Goal: Information Seeking & Learning: Check status

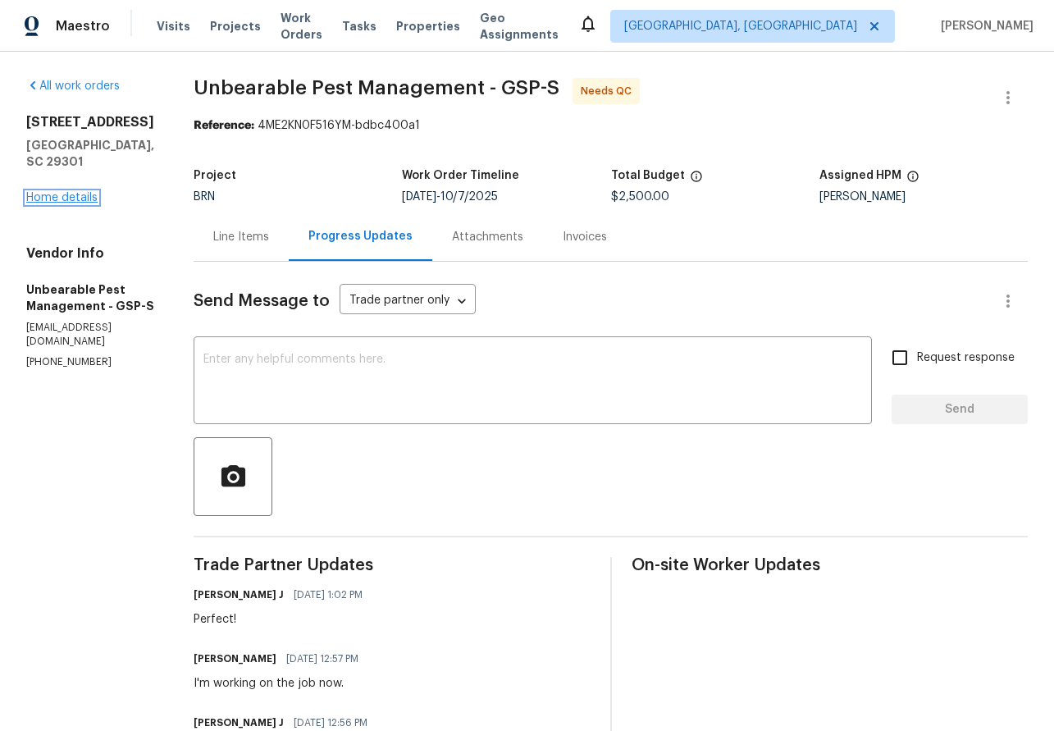
click at [61, 192] on link "Home details" at bounding box center [61, 197] width 71 height 11
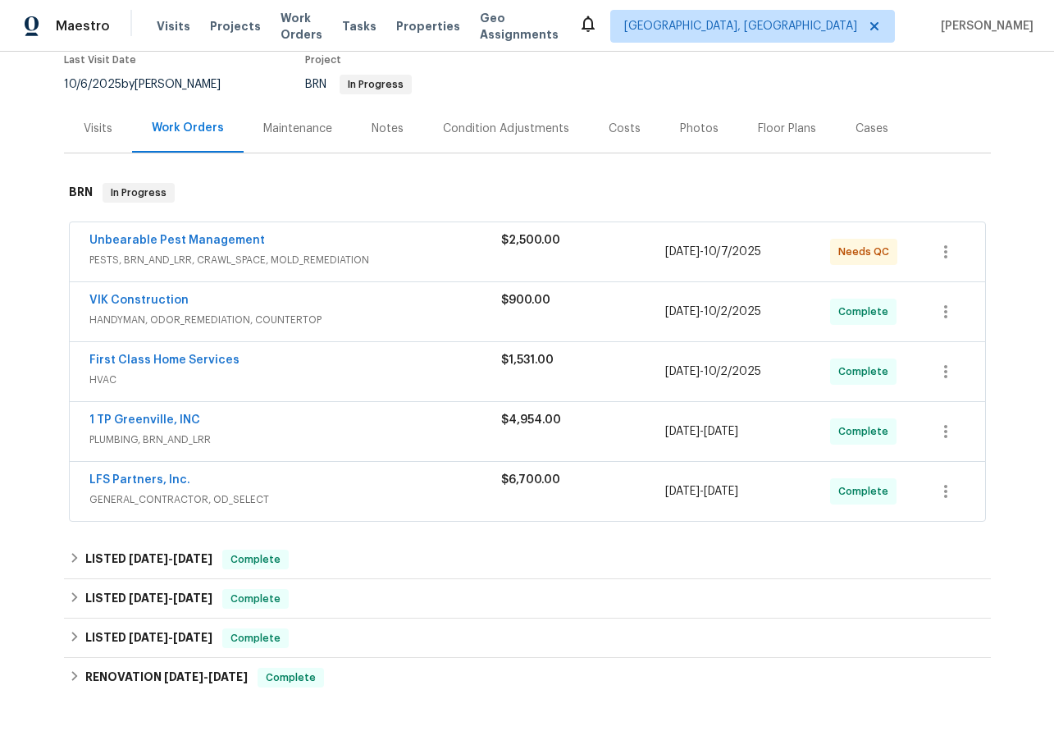
scroll to position [144, 0]
click at [164, 235] on link "Unbearable Pest Management" at bounding box center [177, 240] width 176 height 11
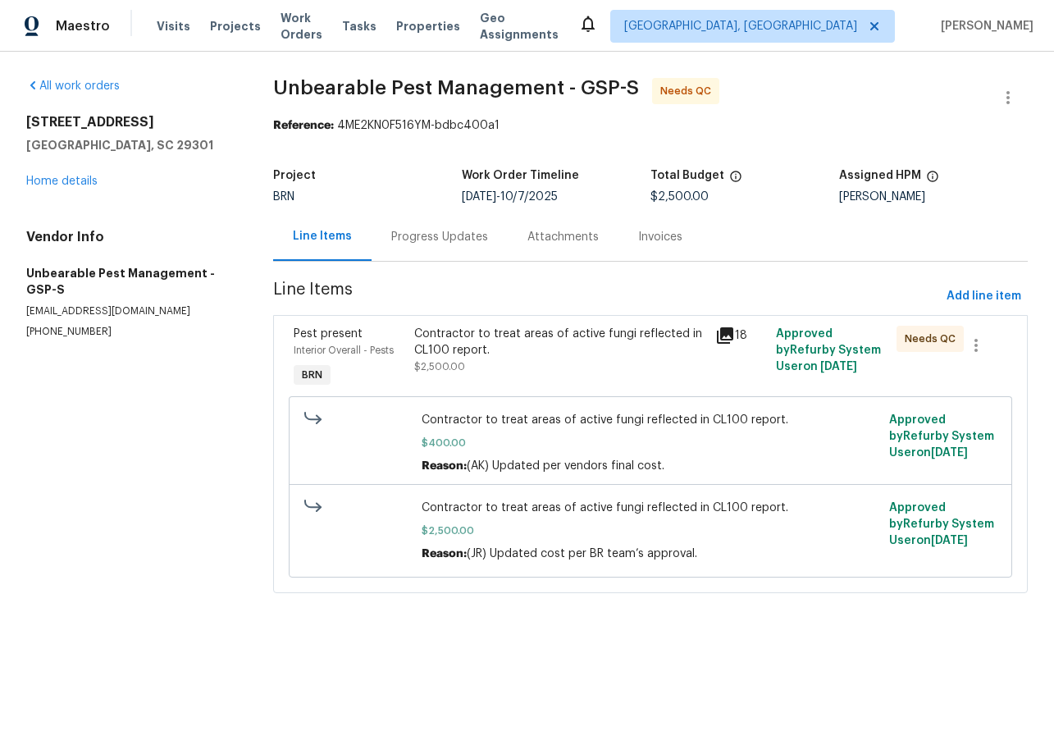
click at [422, 238] on div "Progress Updates" at bounding box center [439, 237] width 97 height 16
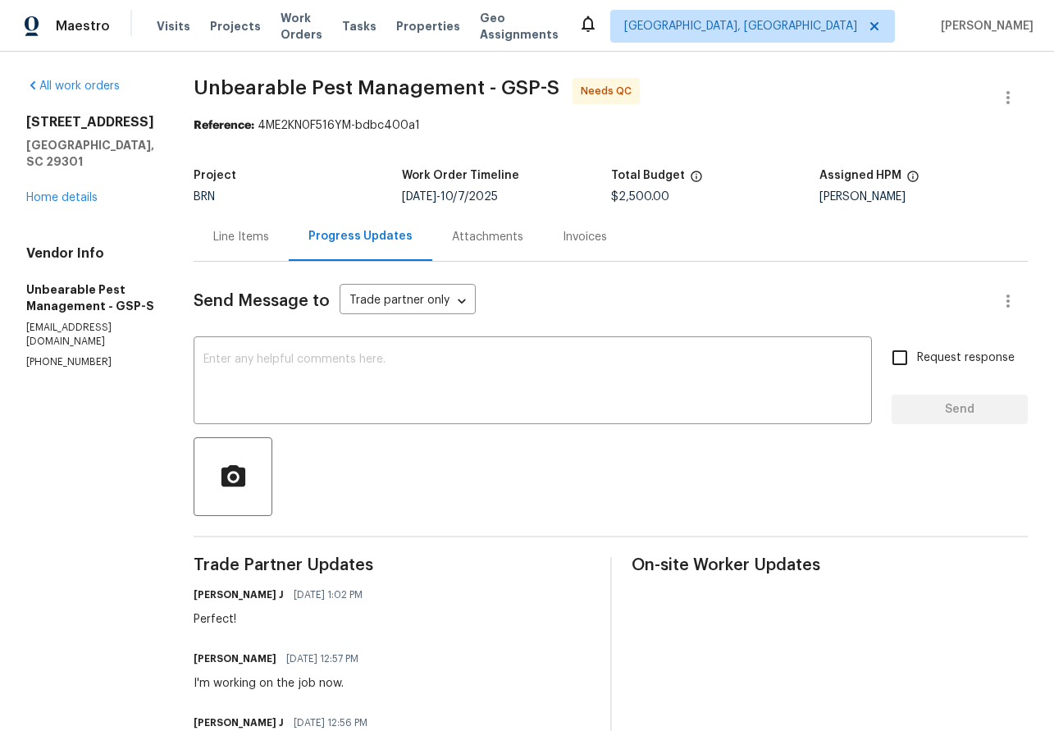
scroll to position [2, 0]
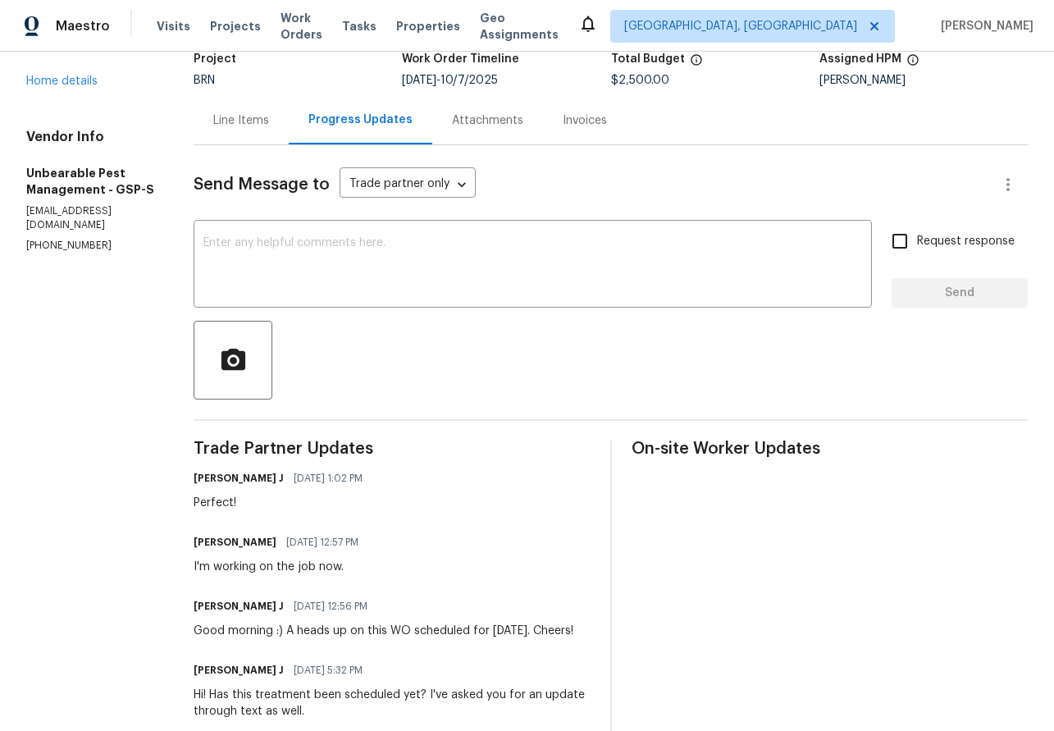
scroll to position [38, 0]
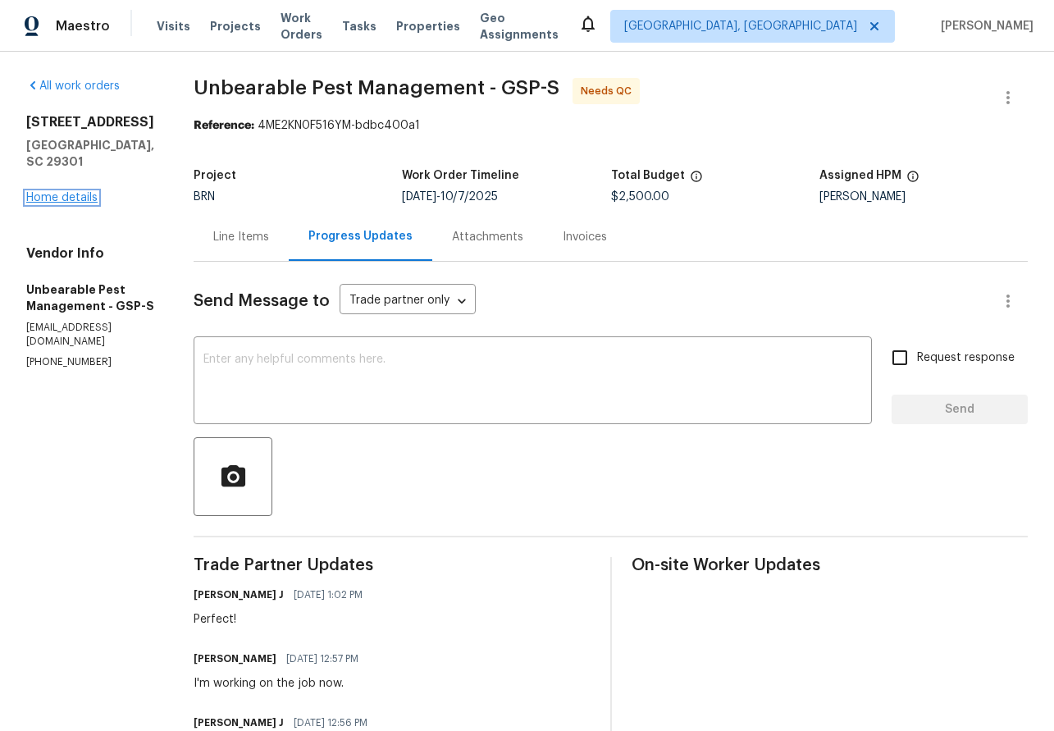
click at [48, 192] on link "Home details" at bounding box center [61, 197] width 71 height 11
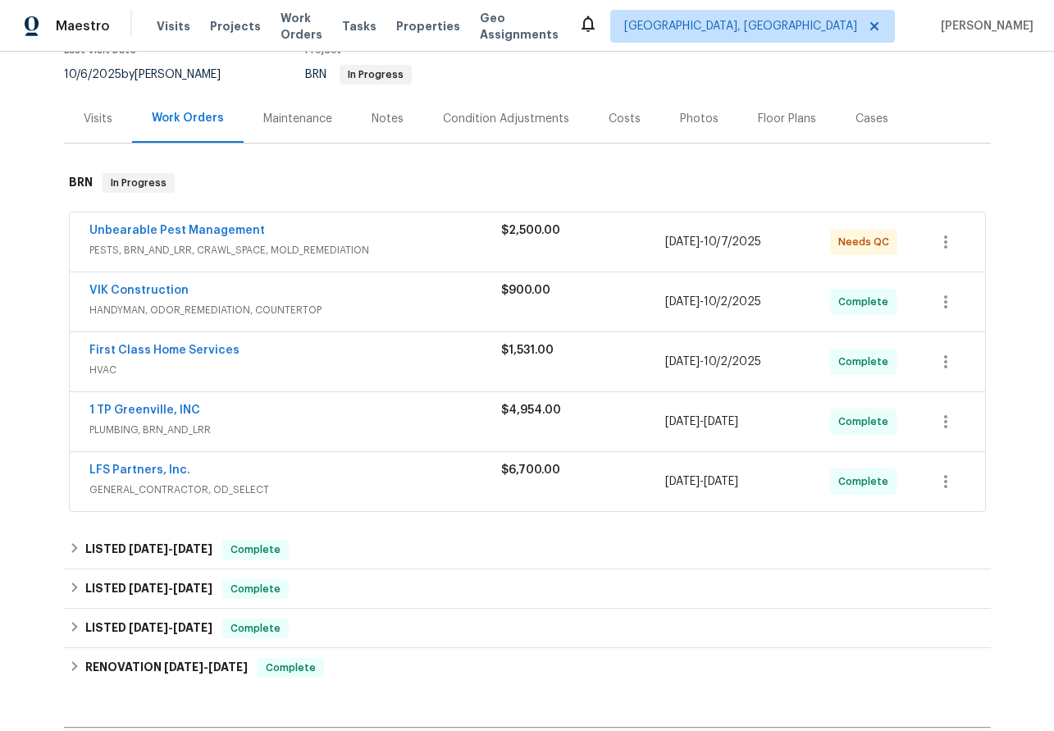
scroll to position [153, 0]
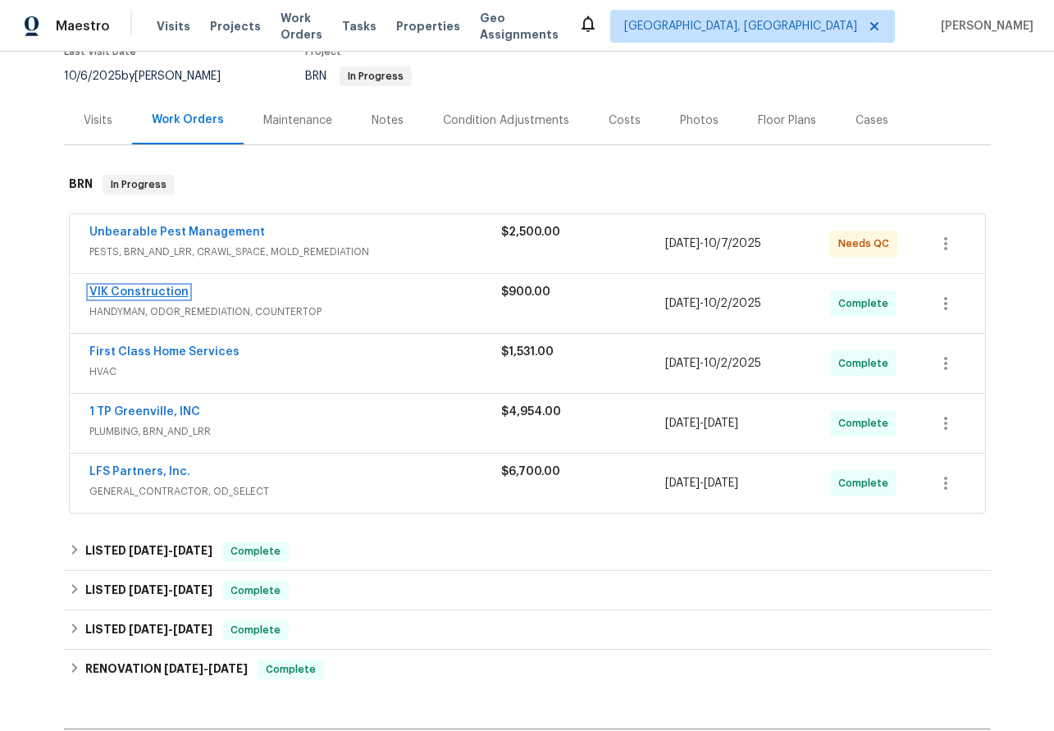
click at [131, 292] on link "VIK Construction" at bounding box center [138, 291] width 99 height 11
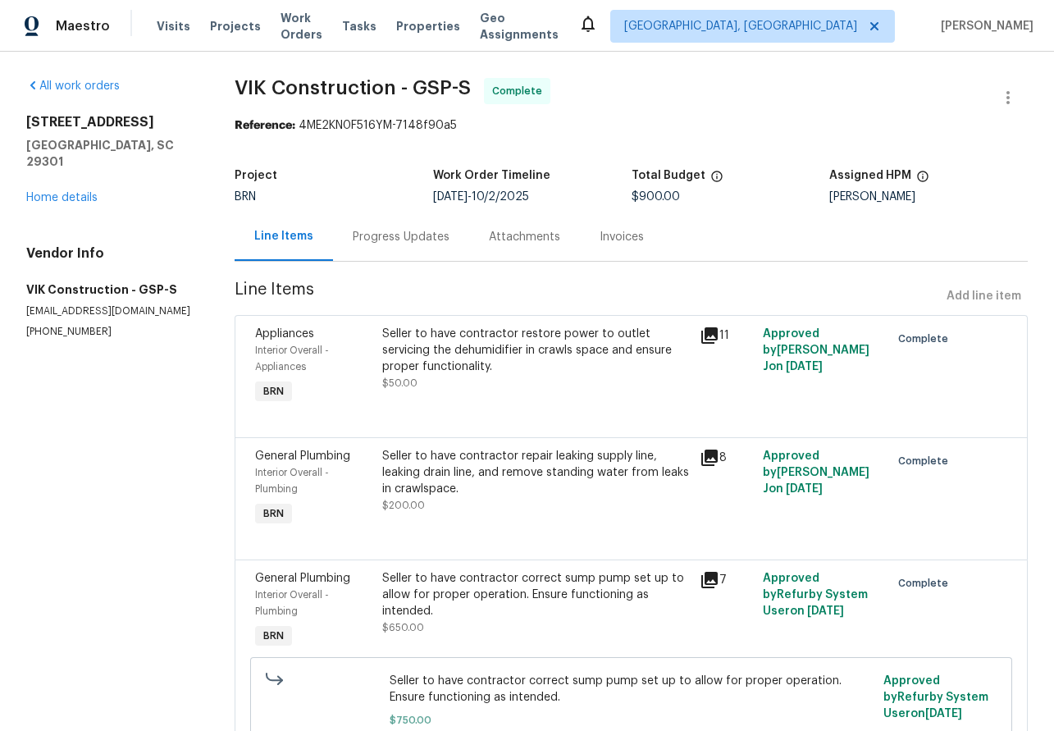
click at [641, 226] on div "Invoices" at bounding box center [622, 237] width 84 height 48
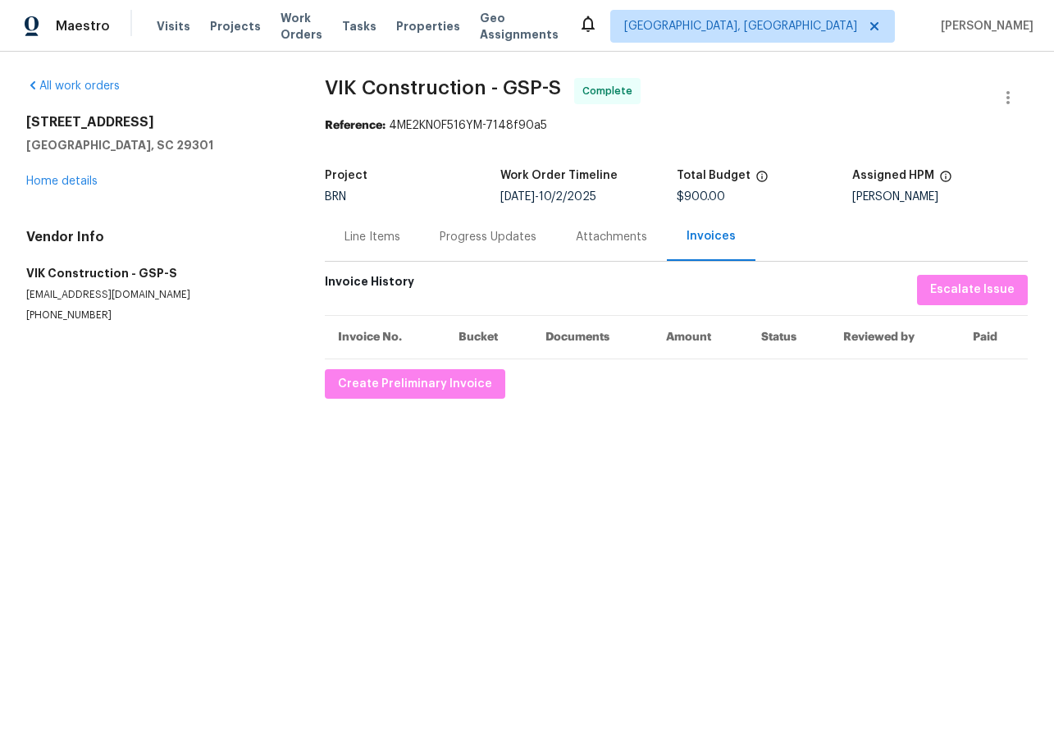
click at [599, 223] on div "Attachments" at bounding box center [611, 237] width 111 height 48
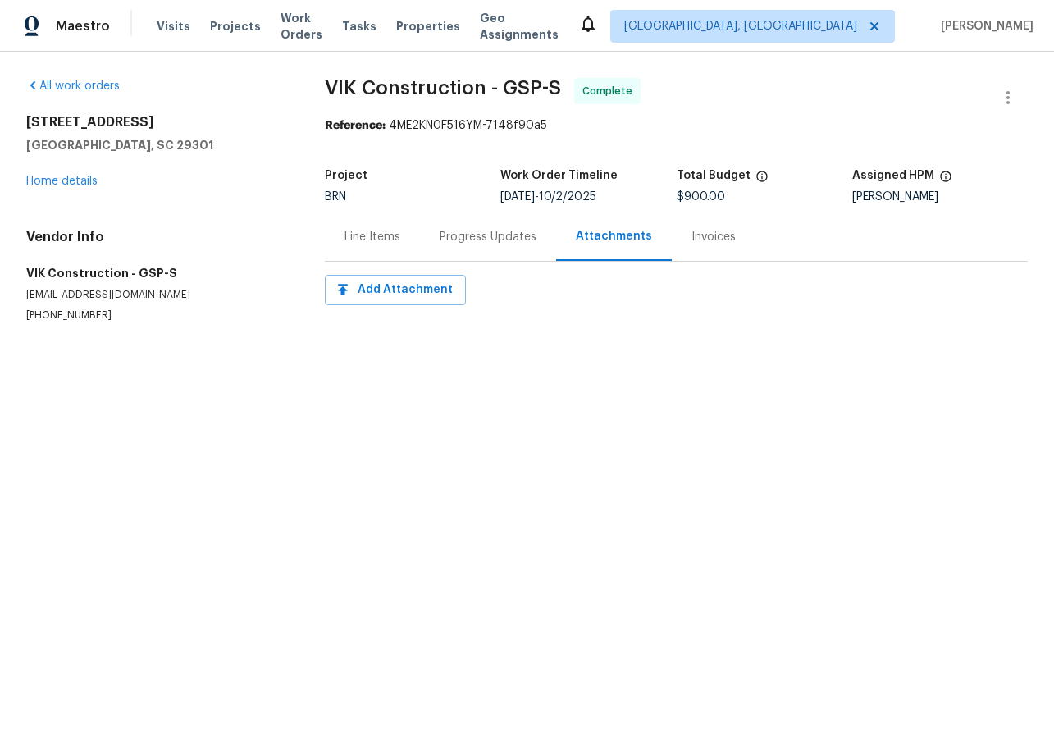
click at [481, 237] on div "Progress Updates" at bounding box center [488, 237] width 97 height 16
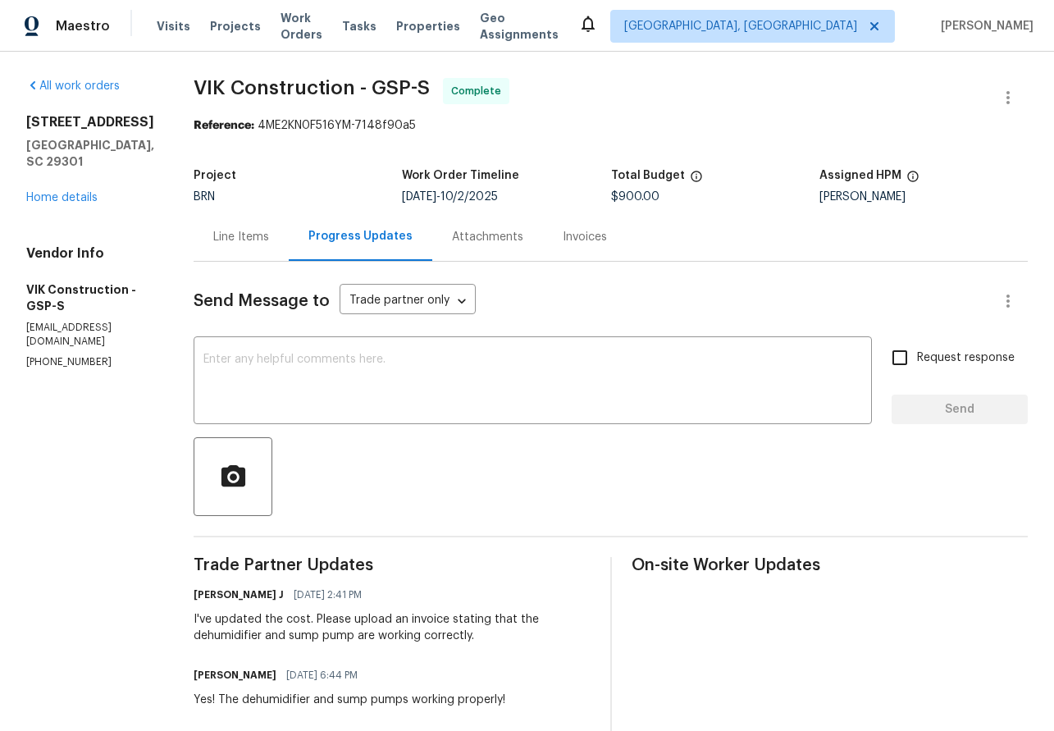
click at [370, 240] on div "Progress Updates" at bounding box center [361, 236] width 104 height 16
click at [269, 240] on div "Line Items" at bounding box center [241, 237] width 56 height 16
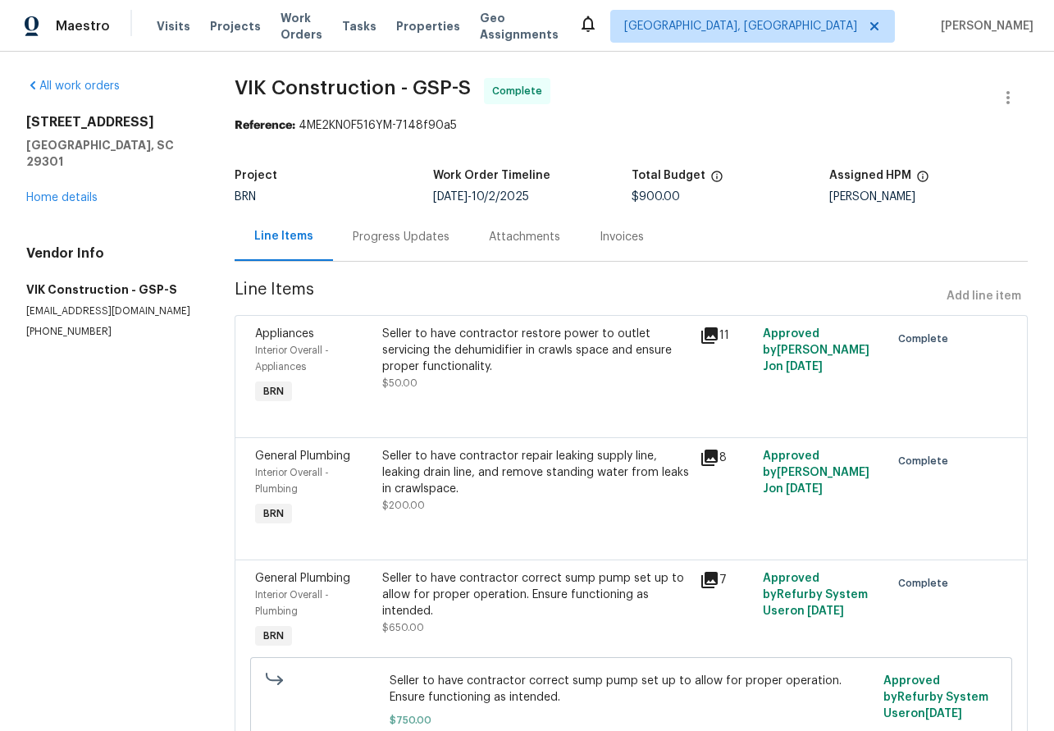
click at [66, 188] on div "909 Burkshire Ct Spartanburg, SC 29301 Home details" at bounding box center [110, 160] width 169 height 92
click at [57, 192] on link "Home details" at bounding box center [61, 197] width 71 height 11
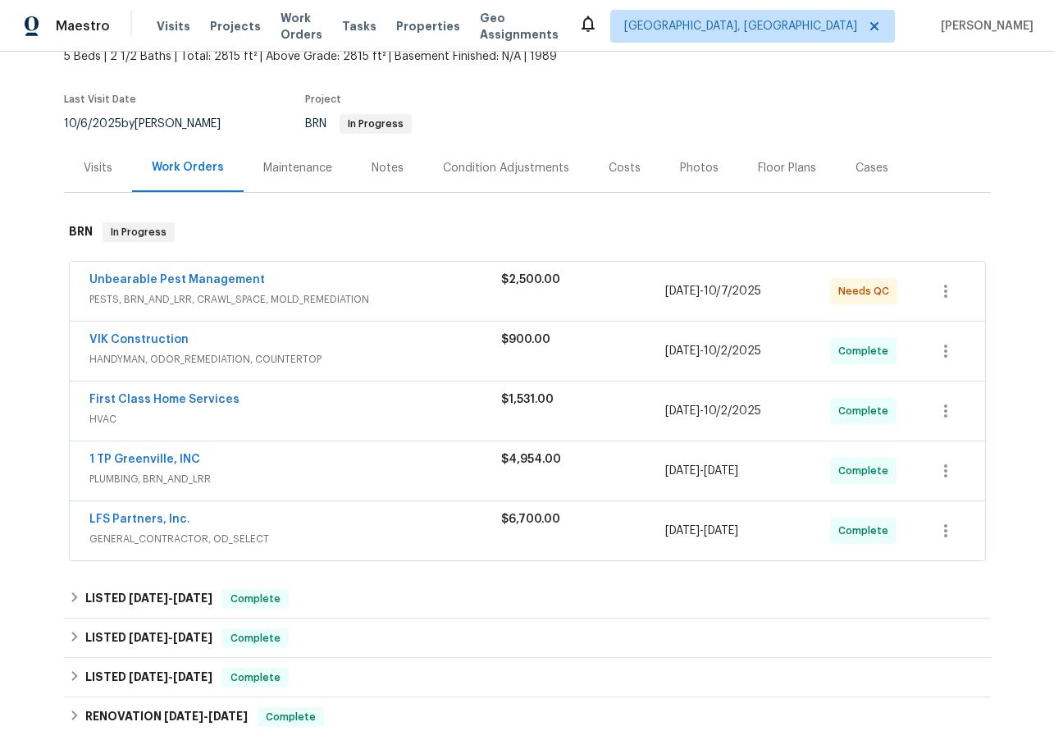
scroll to position [103, 0]
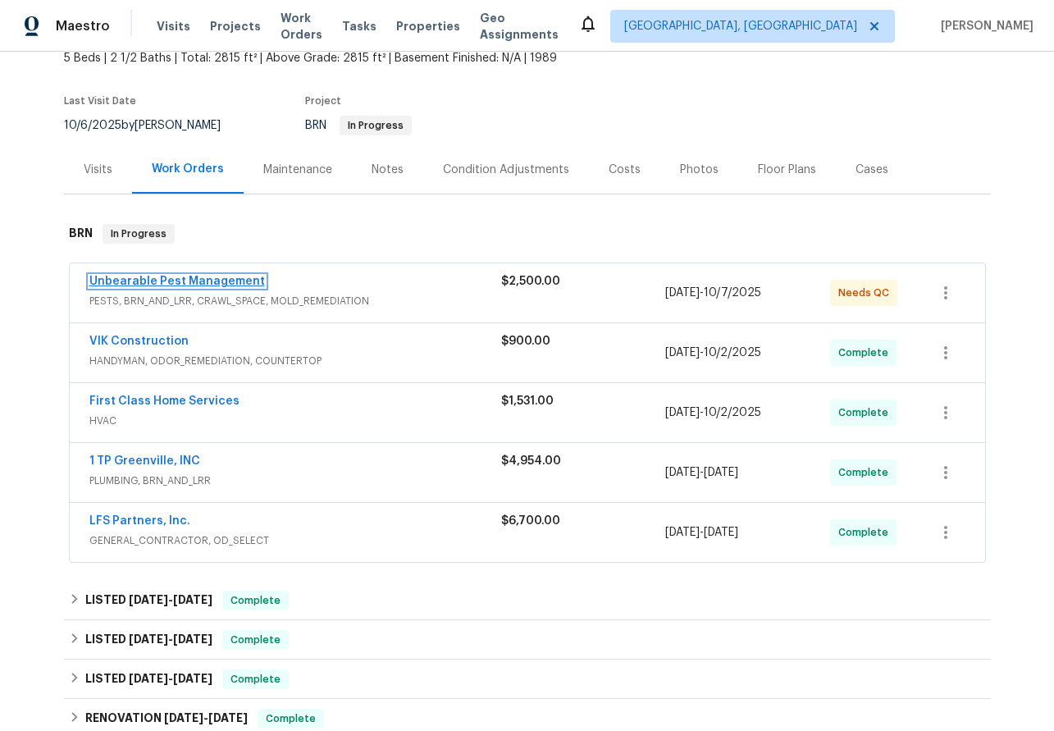
click at [148, 281] on link "Unbearable Pest Management" at bounding box center [177, 281] width 176 height 11
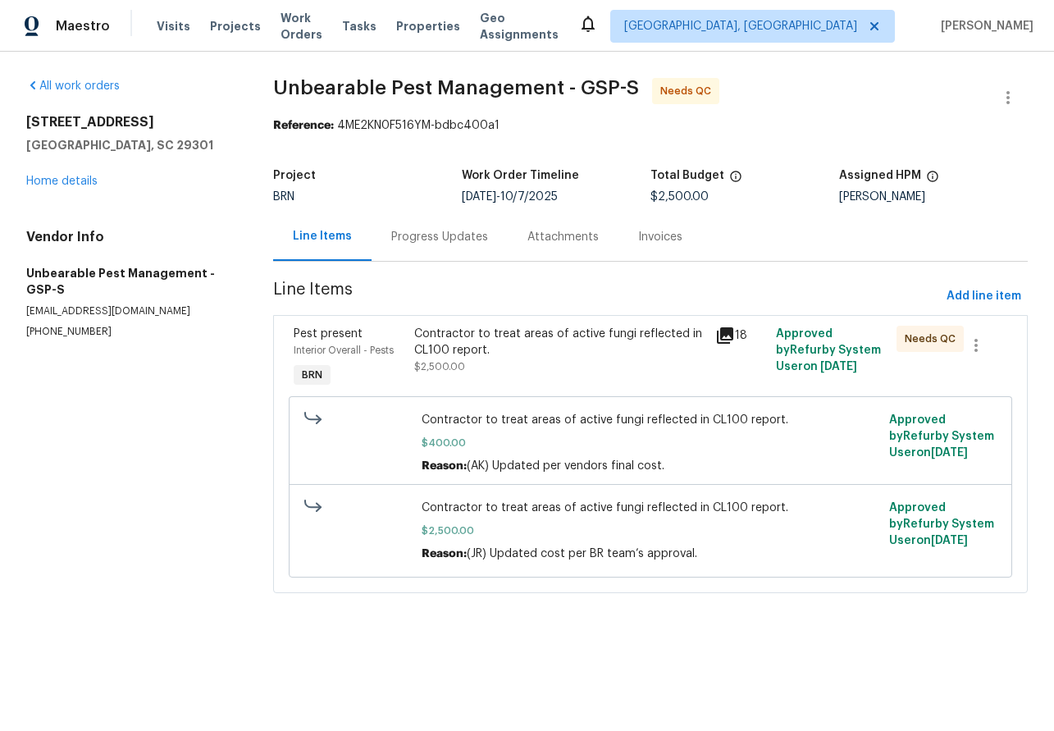
click at [420, 235] on div "Progress Updates" at bounding box center [439, 237] width 97 height 16
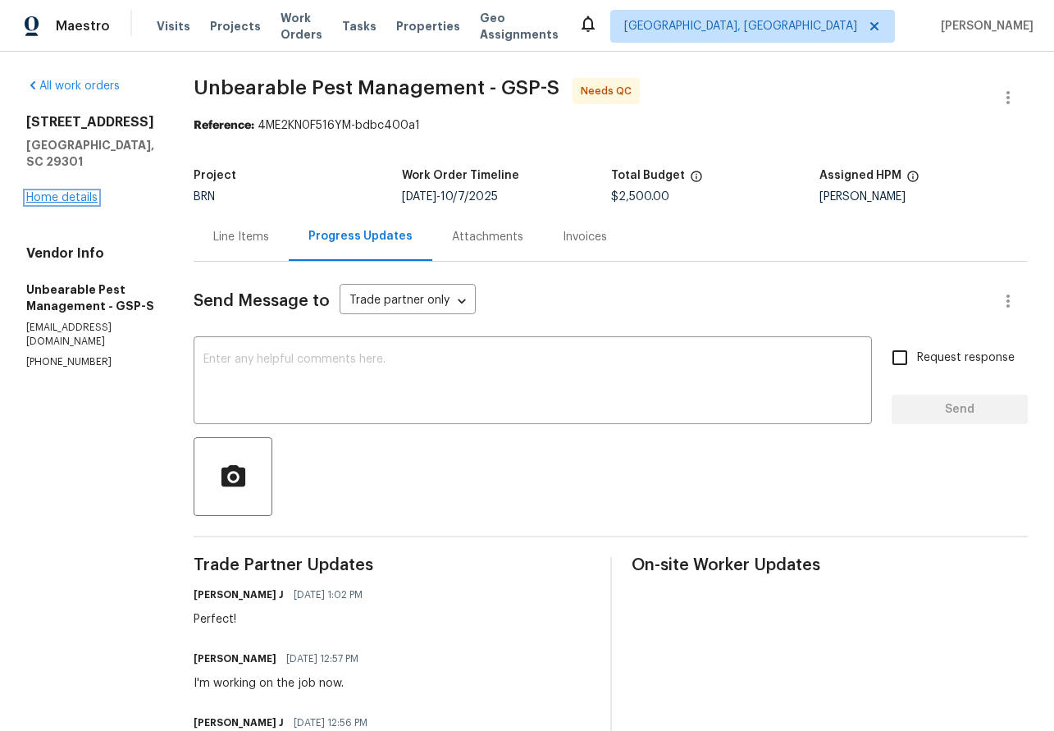
click at [52, 192] on link "Home details" at bounding box center [61, 197] width 71 height 11
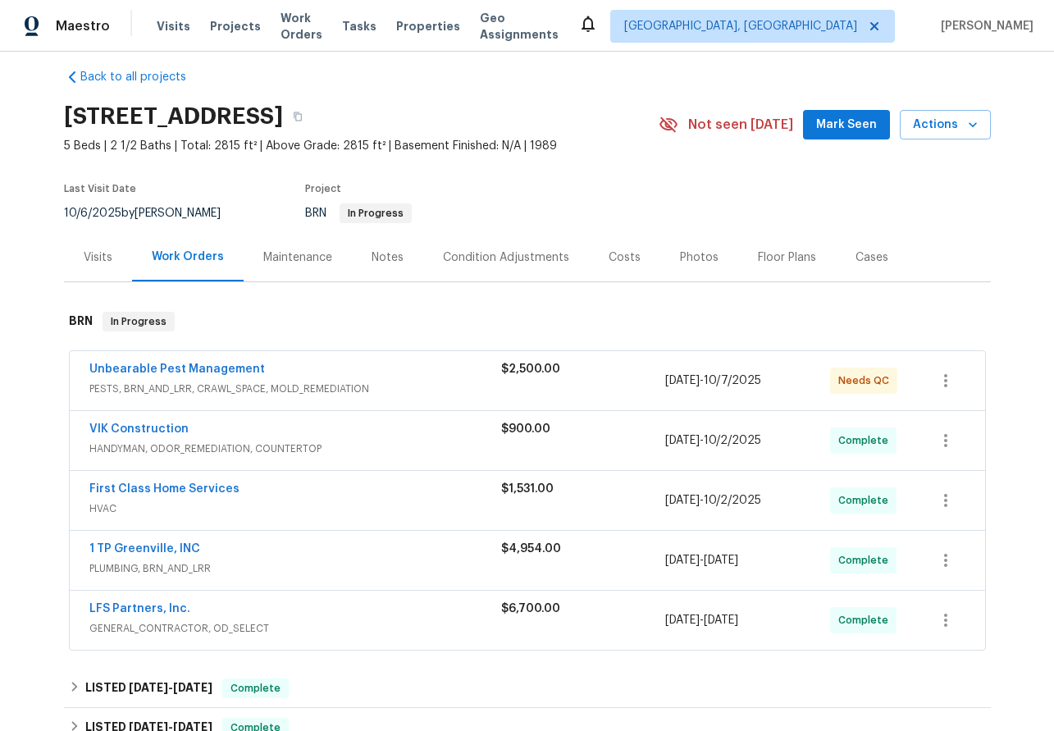
scroll to position [16, 0]
click at [160, 369] on link "Unbearable Pest Management" at bounding box center [177, 368] width 176 height 11
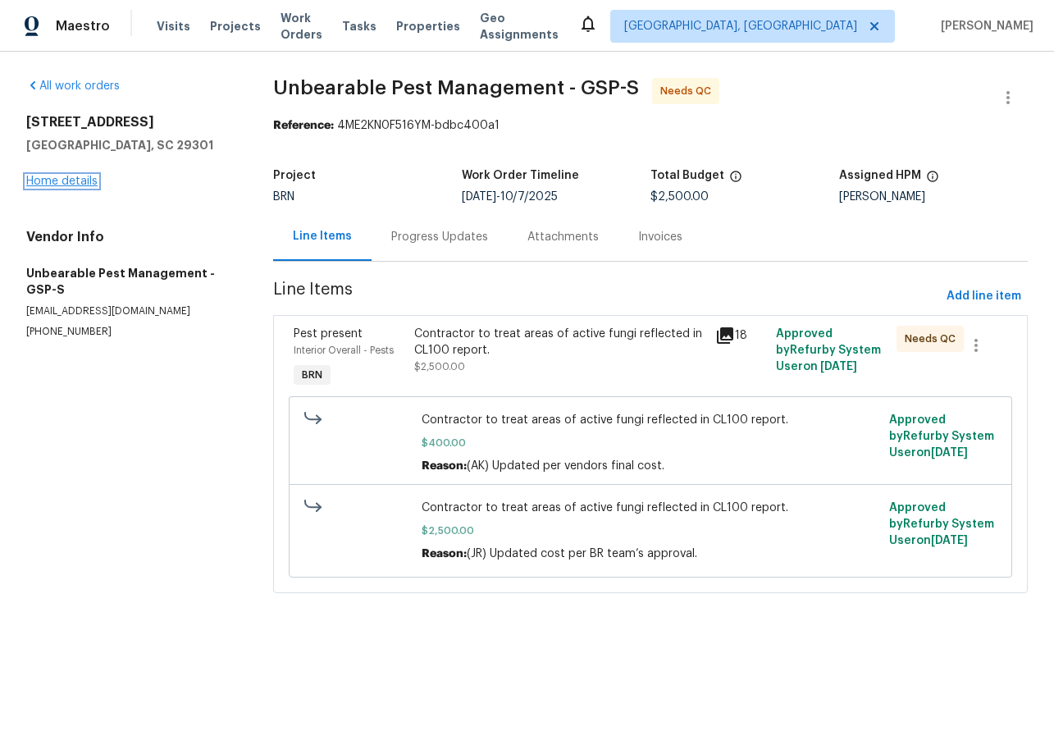
click at [40, 180] on link "Home details" at bounding box center [61, 181] width 71 height 11
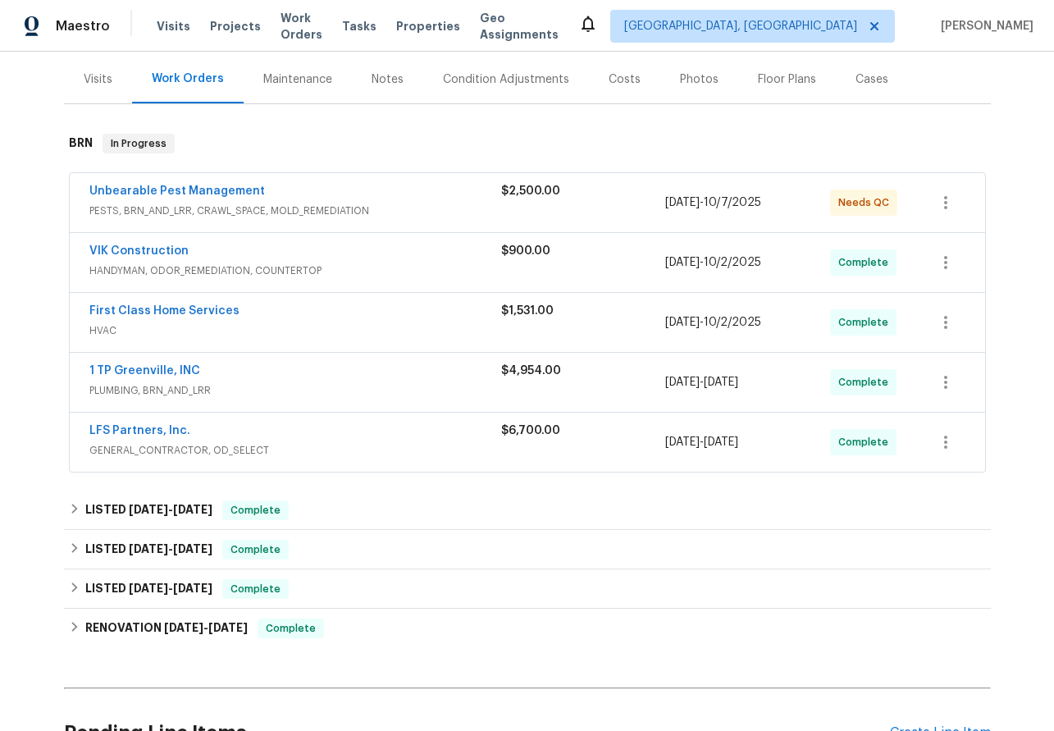
scroll to position [193, 0]
click at [163, 186] on link "Unbearable Pest Management" at bounding box center [177, 191] width 176 height 11
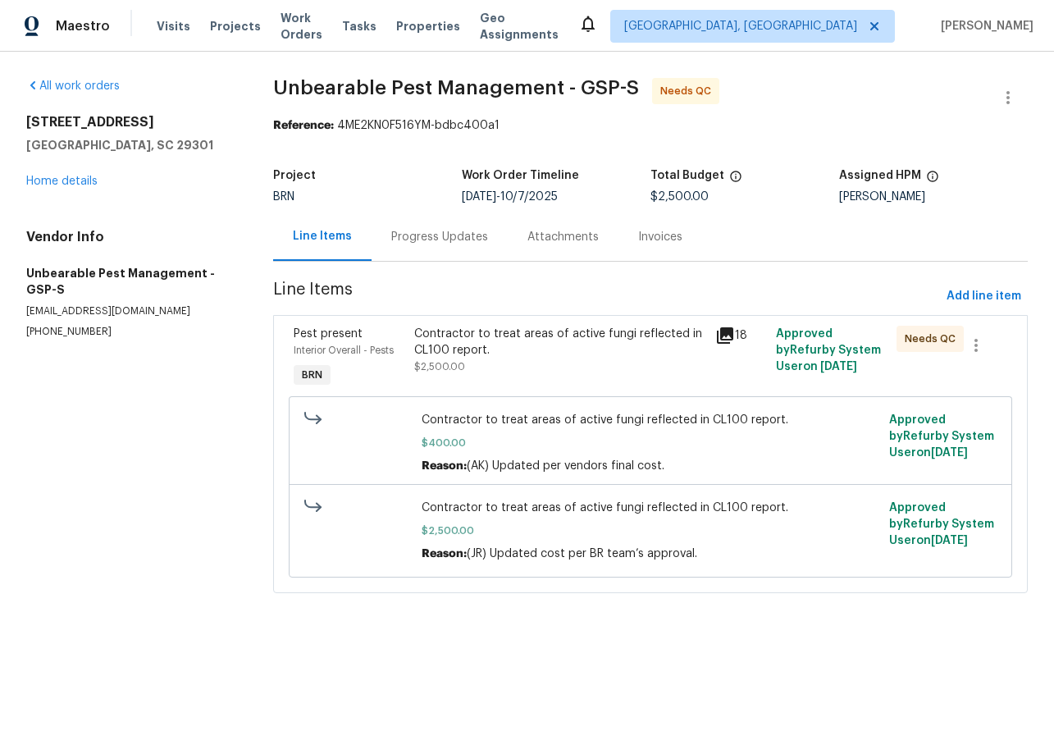
click at [410, 241] on div "Progress Updates" at bounding box center [439, 237] width 97 height 16
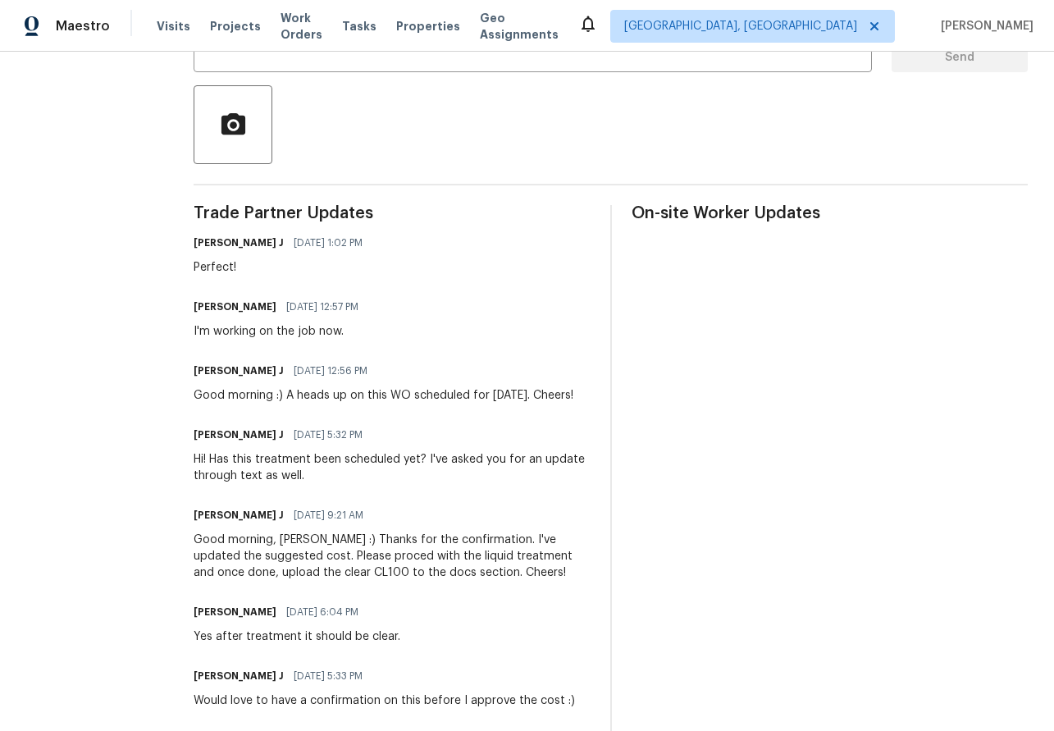
scroll to position [363, 0]
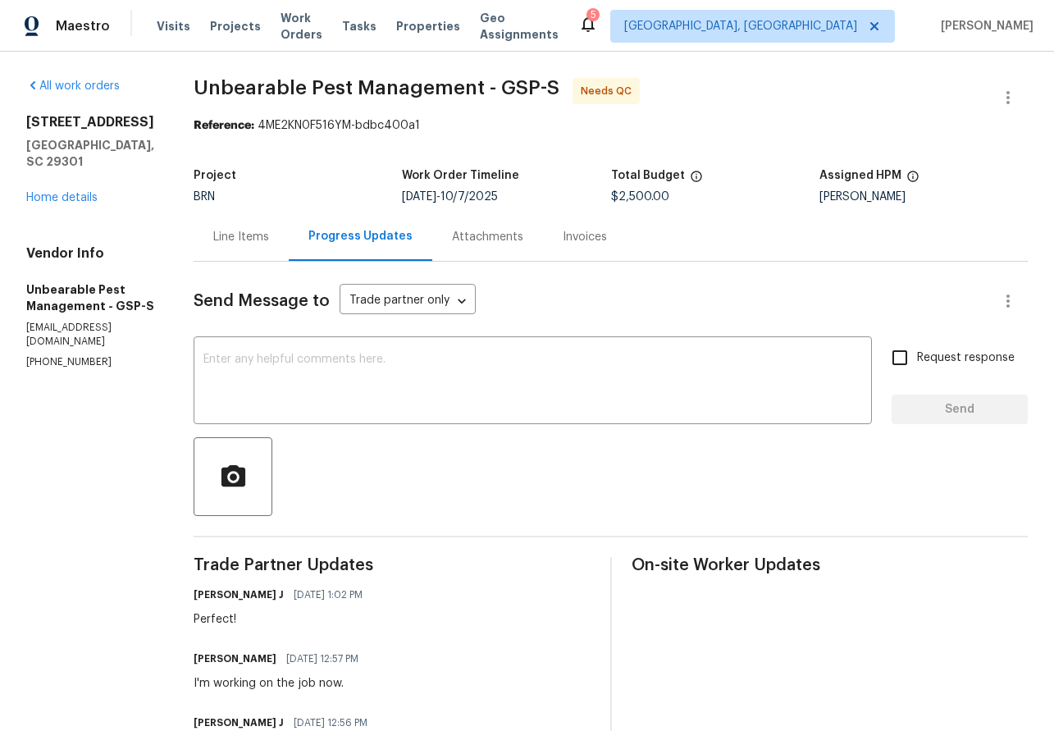
scroll to position [1, 0]
click at [66, 187] on div "909 Burkshire Ct Spartanburg, SC 29301 Home details" at bounding box center [90, 159] width 128 height 92
click at [65, 191] on link "Home details" at bounding box center [61, 196] width 71 height 11
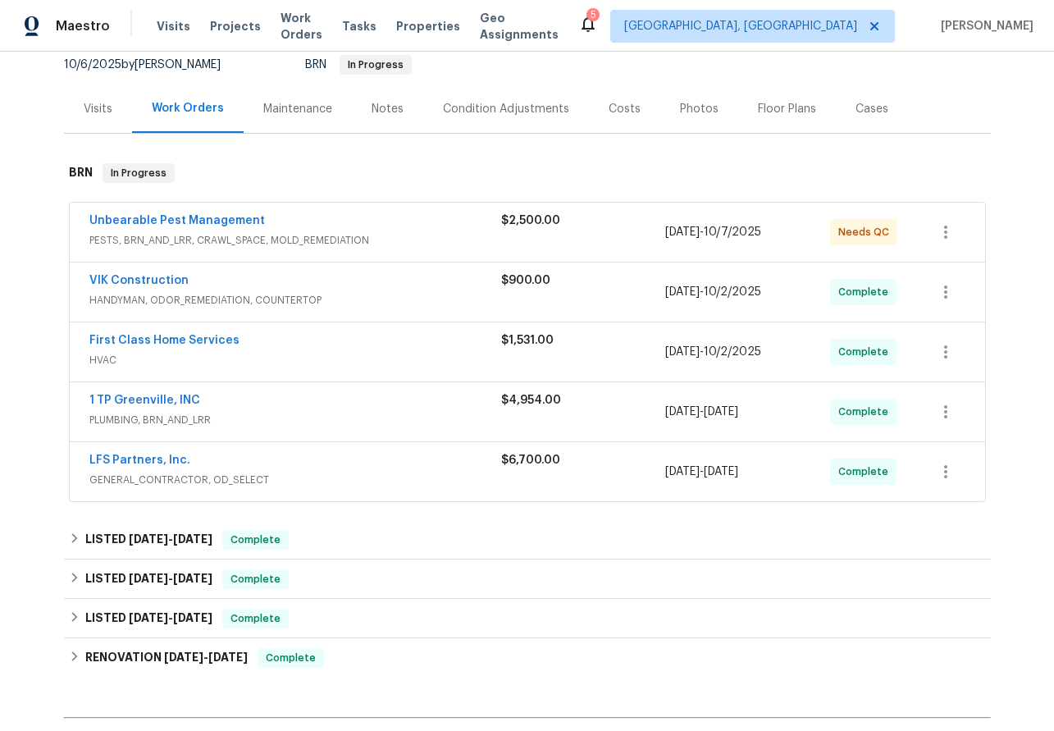
scroll to position [163, 0]
click at [143, 217] on link "Unbearable Pest Management" at bounding box center [177, 221] width 176 height 11
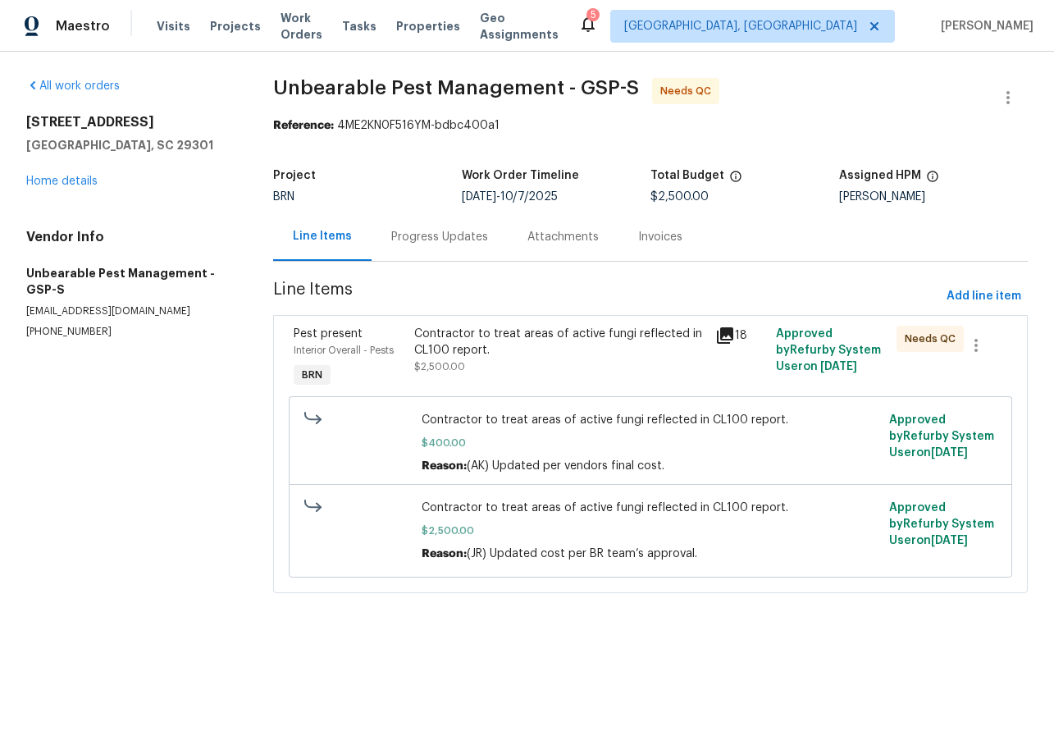
click at [726, 329] on icon at bounding box center [725, 335] width 16 height 16
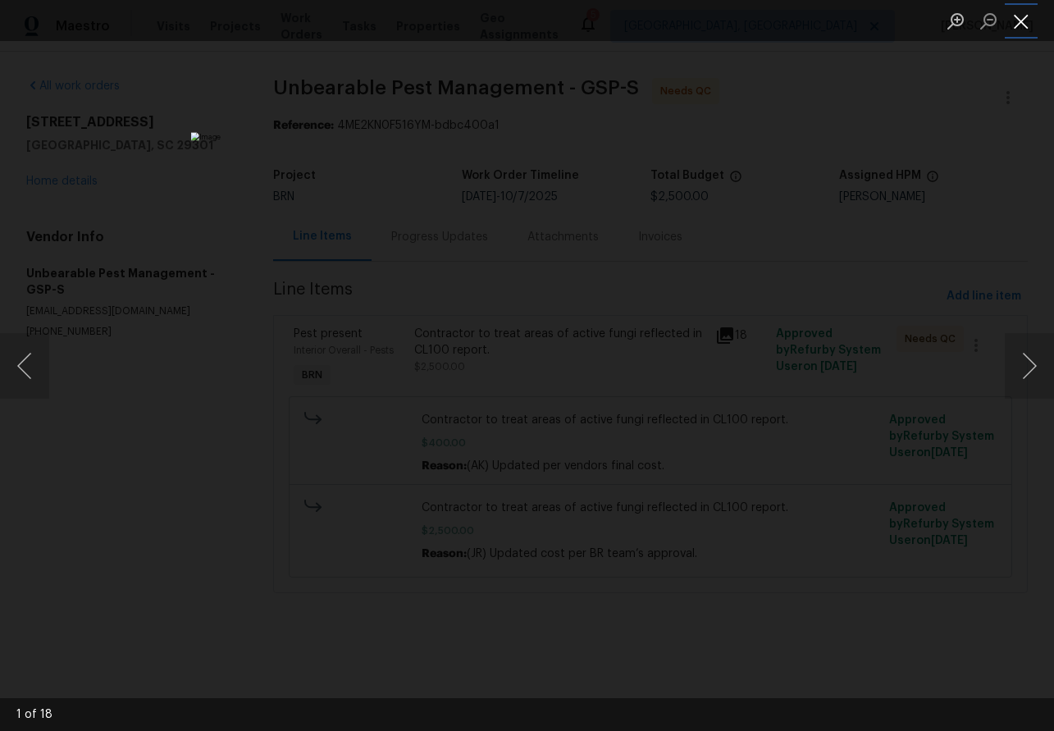
click at [1027, 21] on button "Close lightbox" at bounding box center [1021, 21] width 33 height 29
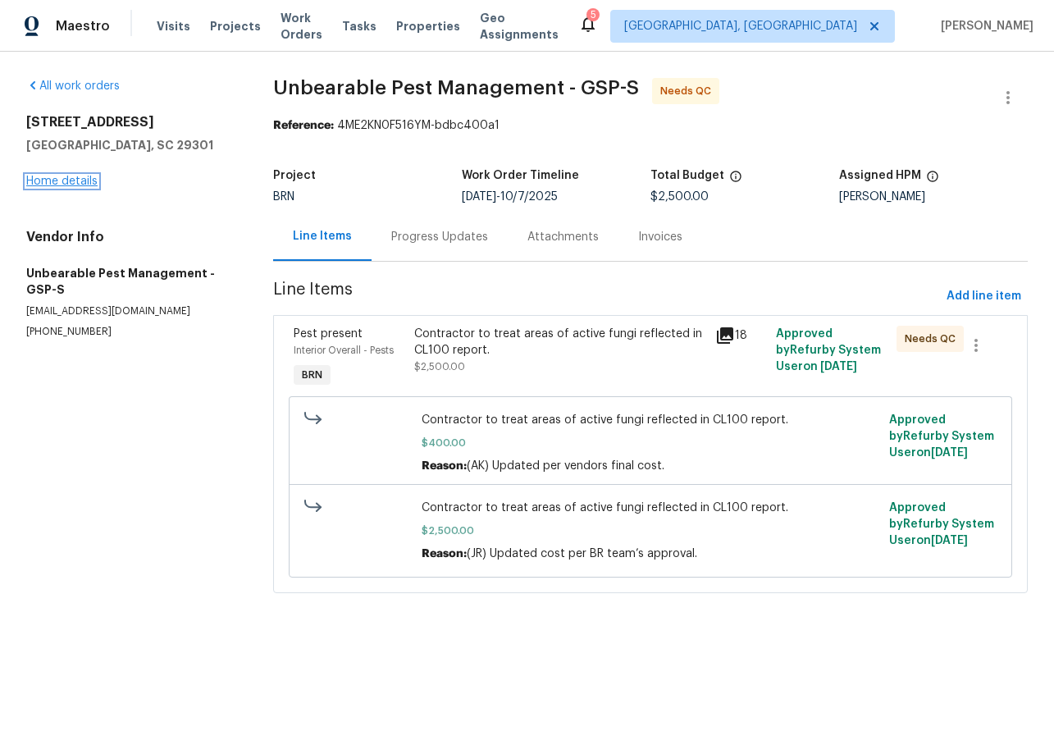
click at [75, 179] on link "Home details" at bounding box center [61, 181] width 71 height 11
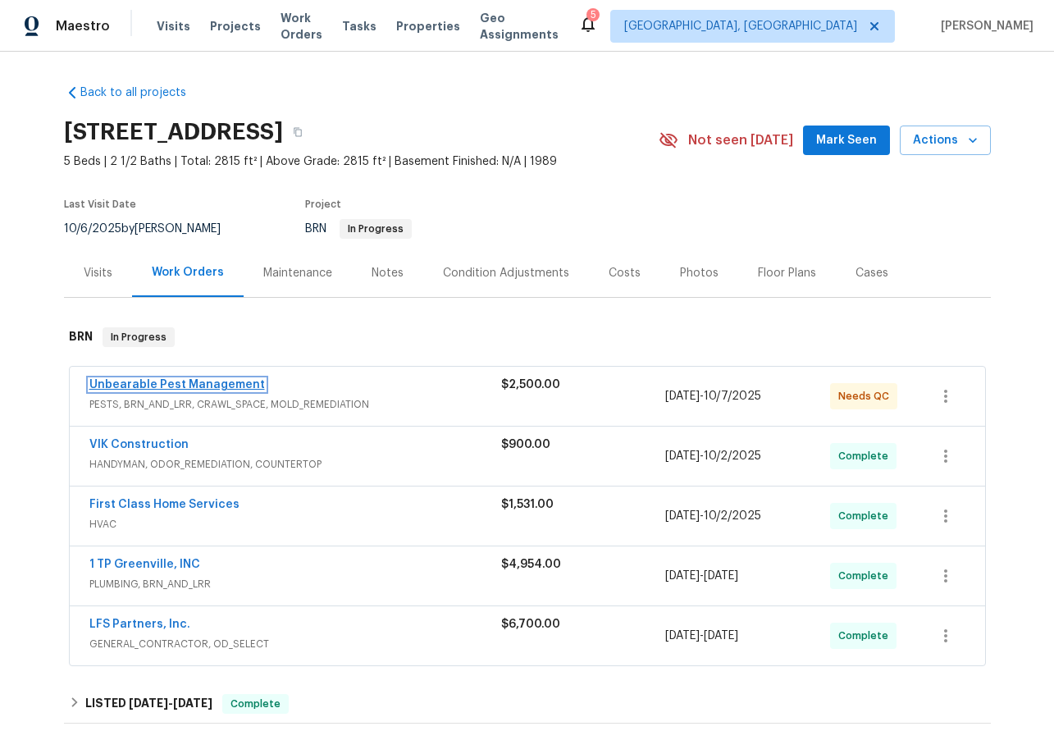
click at [188, 389] on link "Unbearable Pest Management" at bounding box center [177, 384] width 176 height 11
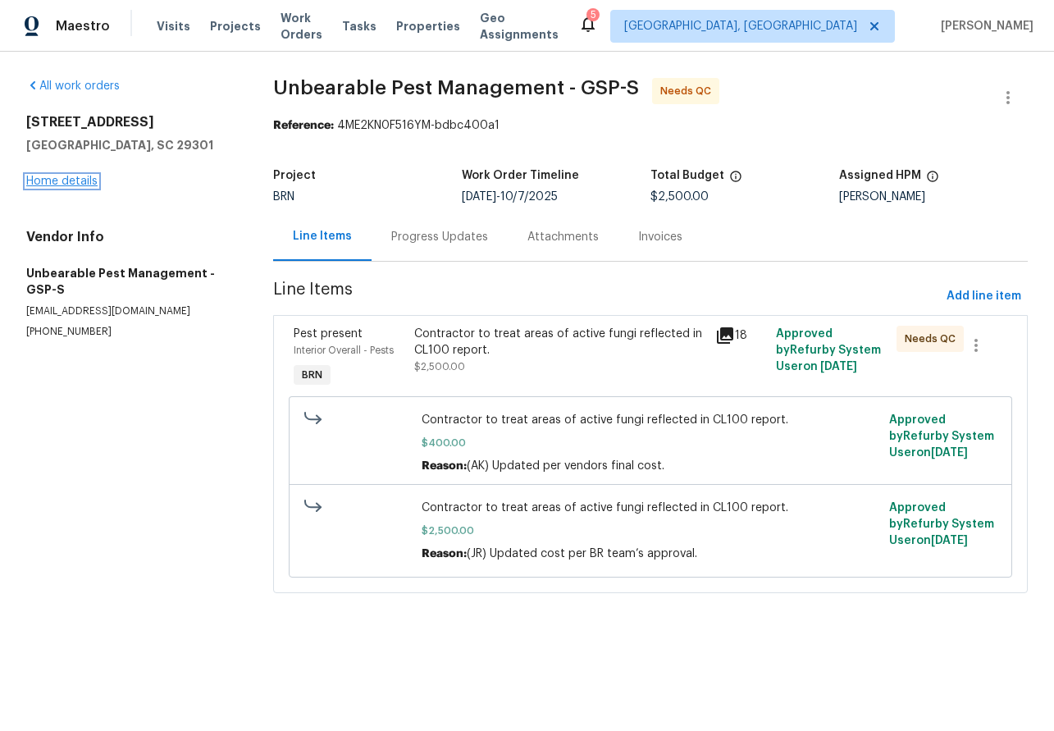
click at [57, 178] on link "Home details" at bounding box center [61, 181] width 71 height 11
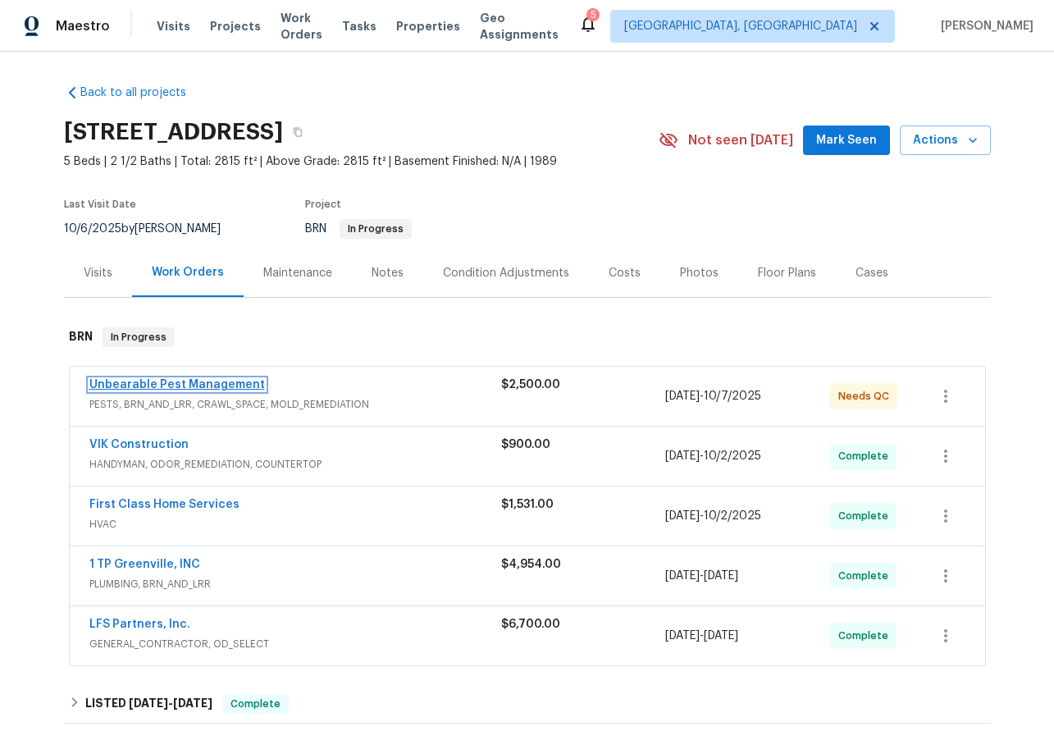
click at [154, 385] on link "Unbearable Pest Management" at bounding box center [177, 384] width 176 height 11
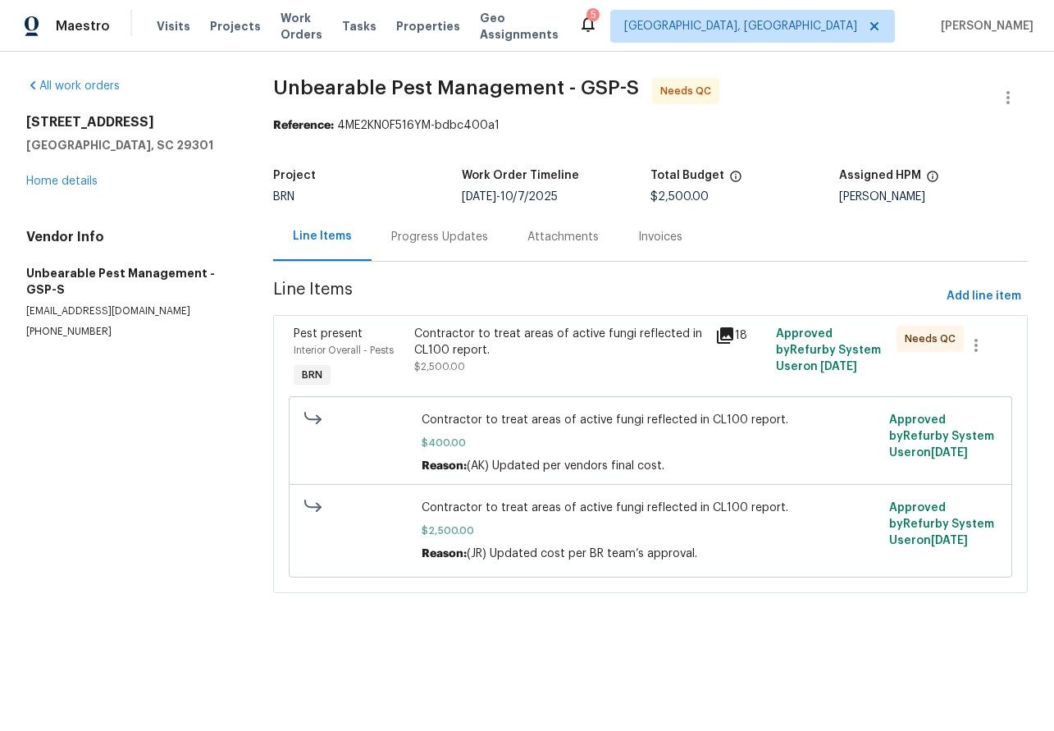
click at [464, 237] on div "Progress Updates" at bounding box center [439, 237] width 97 height 16
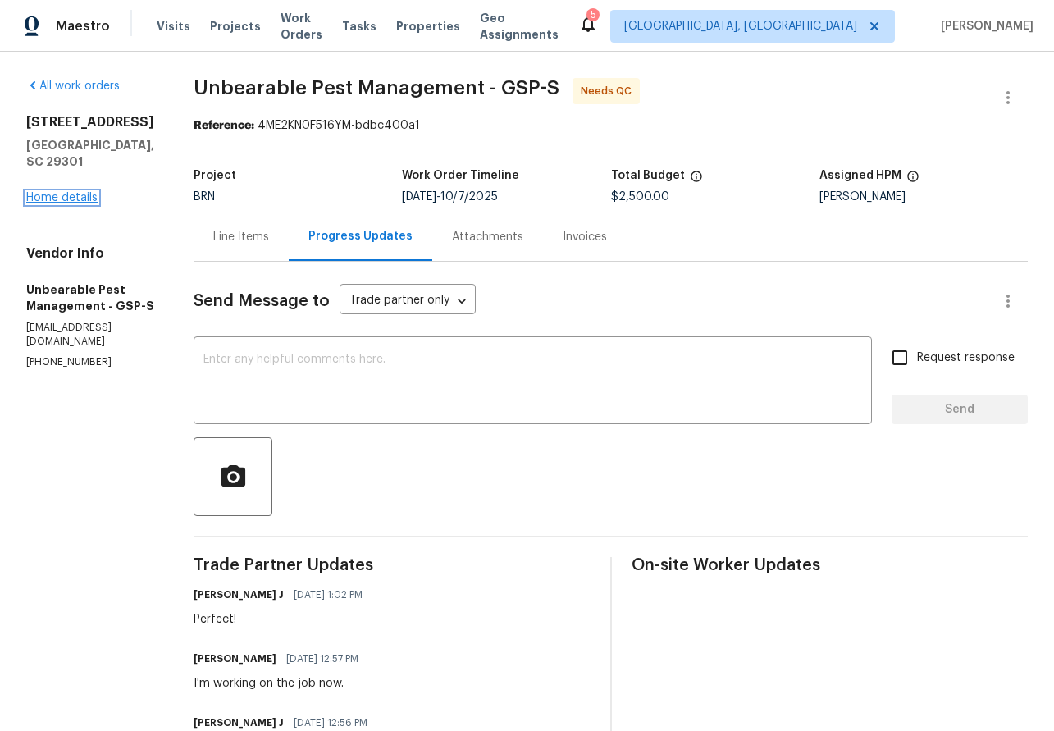
click at [78, 192] on link "Home details" at bounding box center [61, 197] width 71 height 11
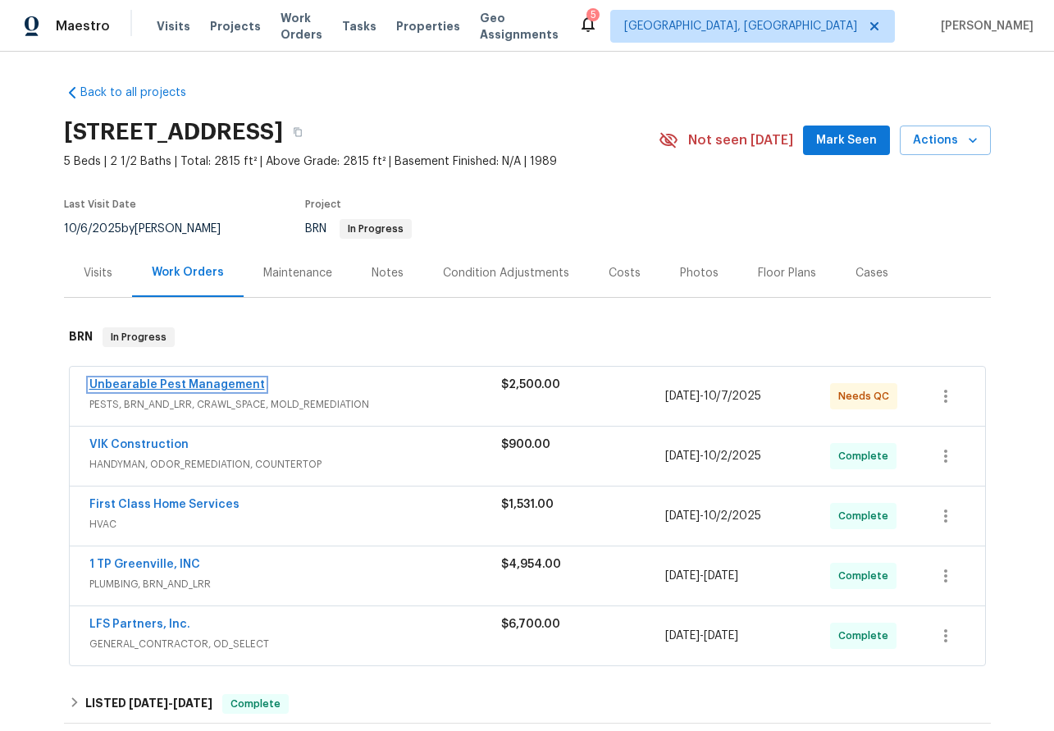
click at [138, 379] on link "Unbearable Pest Management" at bounding box center [177, 384] width 176 height 11
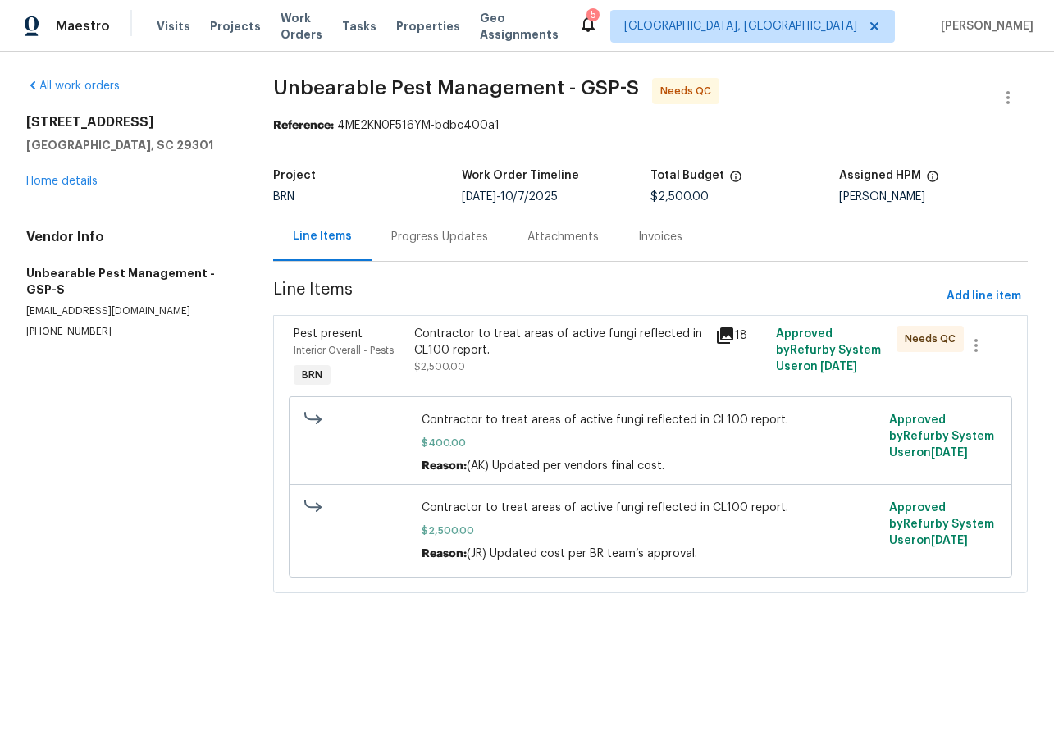
click at [639, 231] on div "Invoices" at bounding box center [660, 237] width 44 height 16
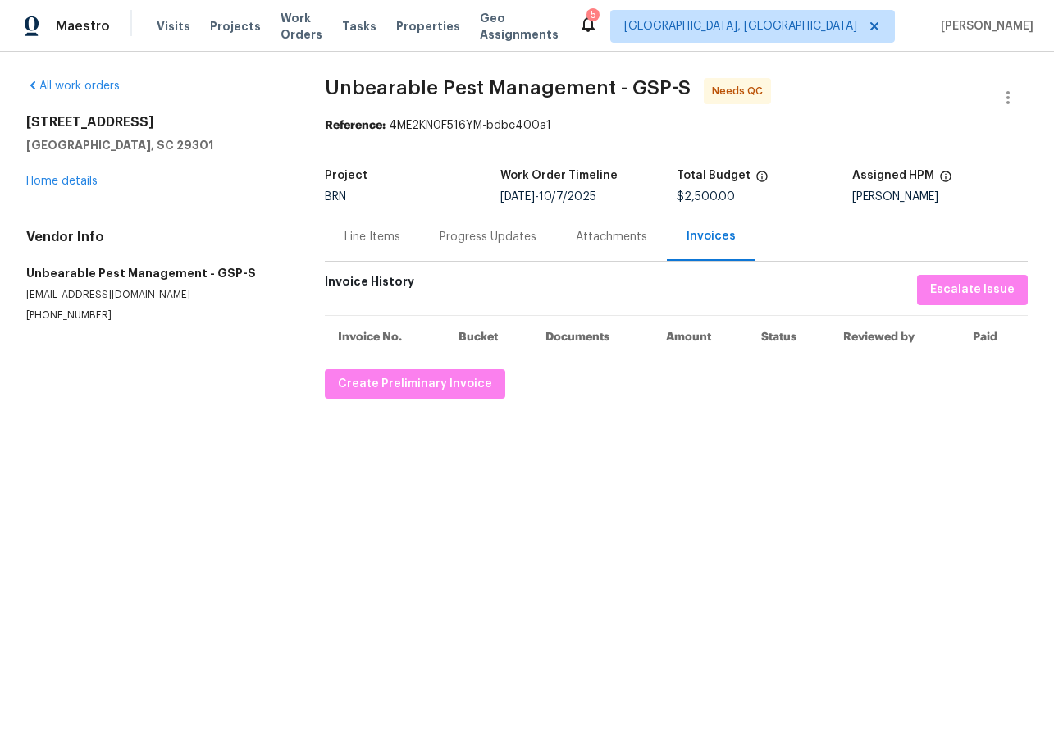
click at [370, 232] on div "Line Items" at bounding box center [373, 237] width 56 height 16
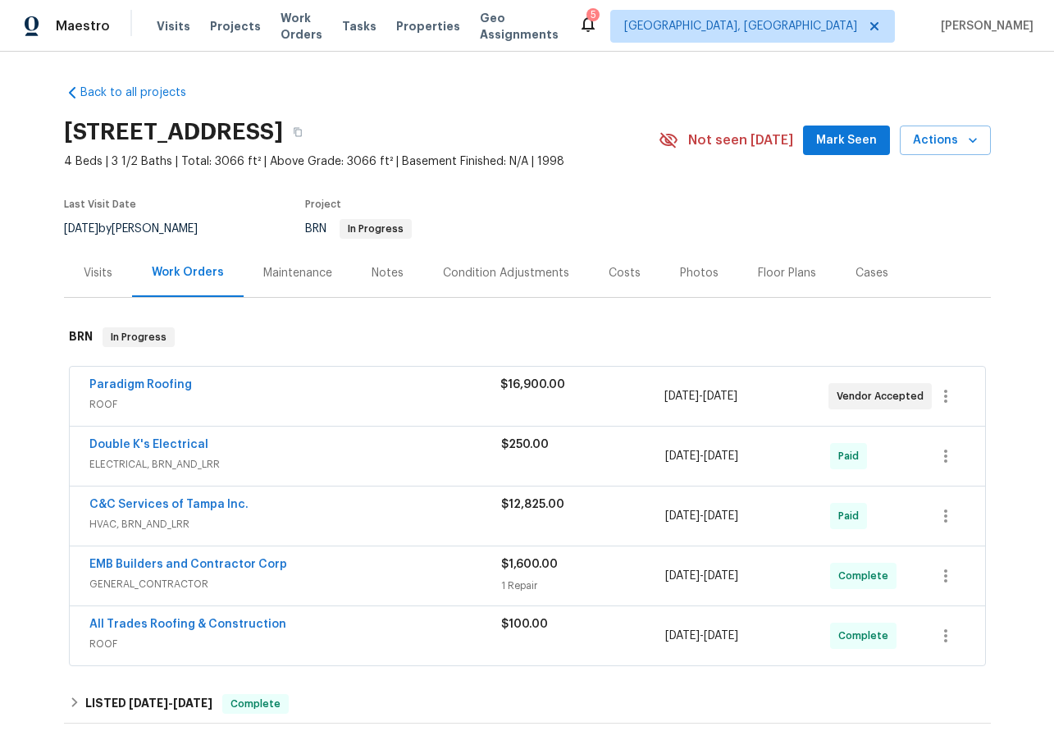
click at [95, 272] on div "Visits" at bounding box center [98, 273] width 29 height 16
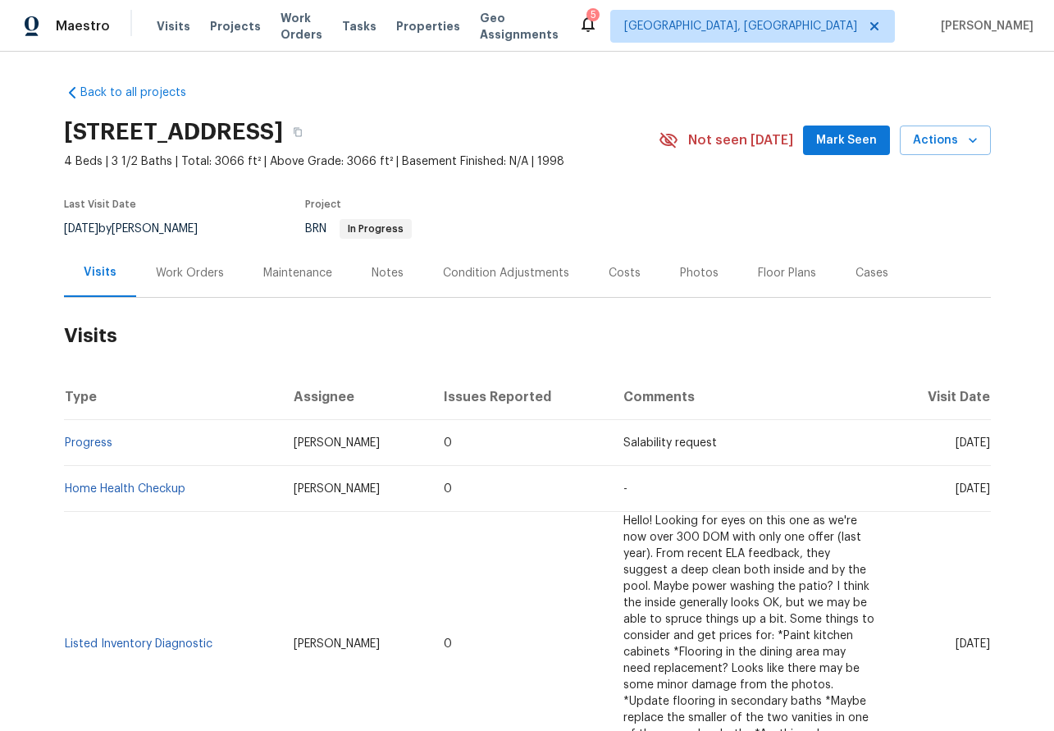
click at [178, 272] on div "Work Orders" at bounding box center [190, 273] width 68 height 16
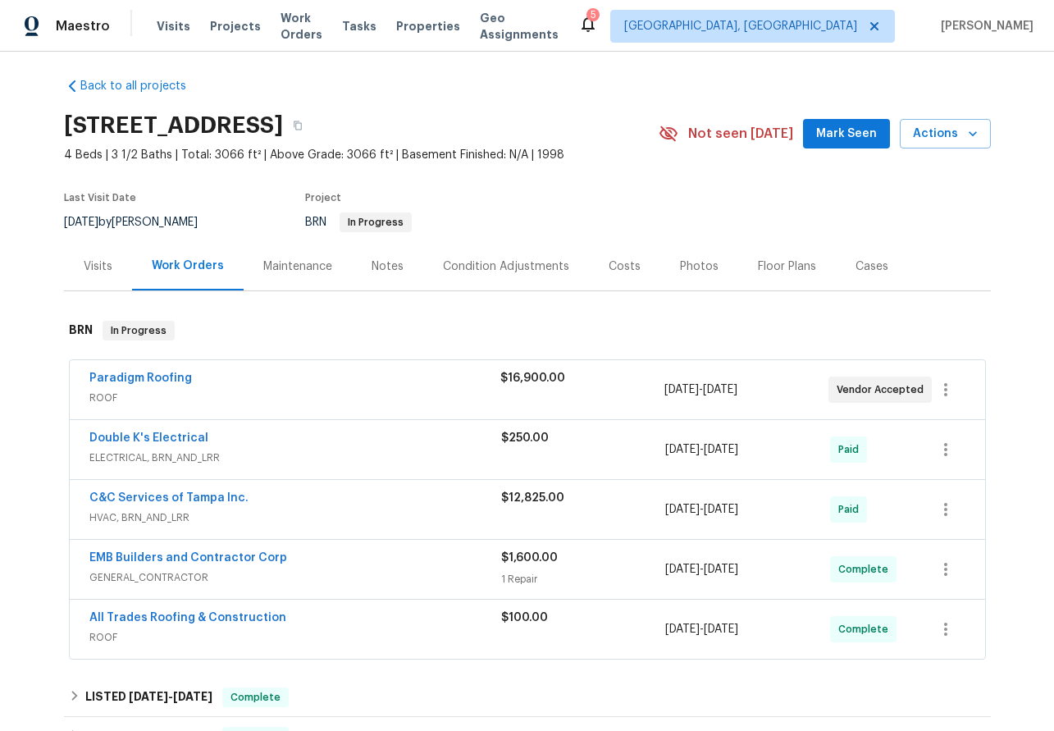
scroll to position [8, 0]
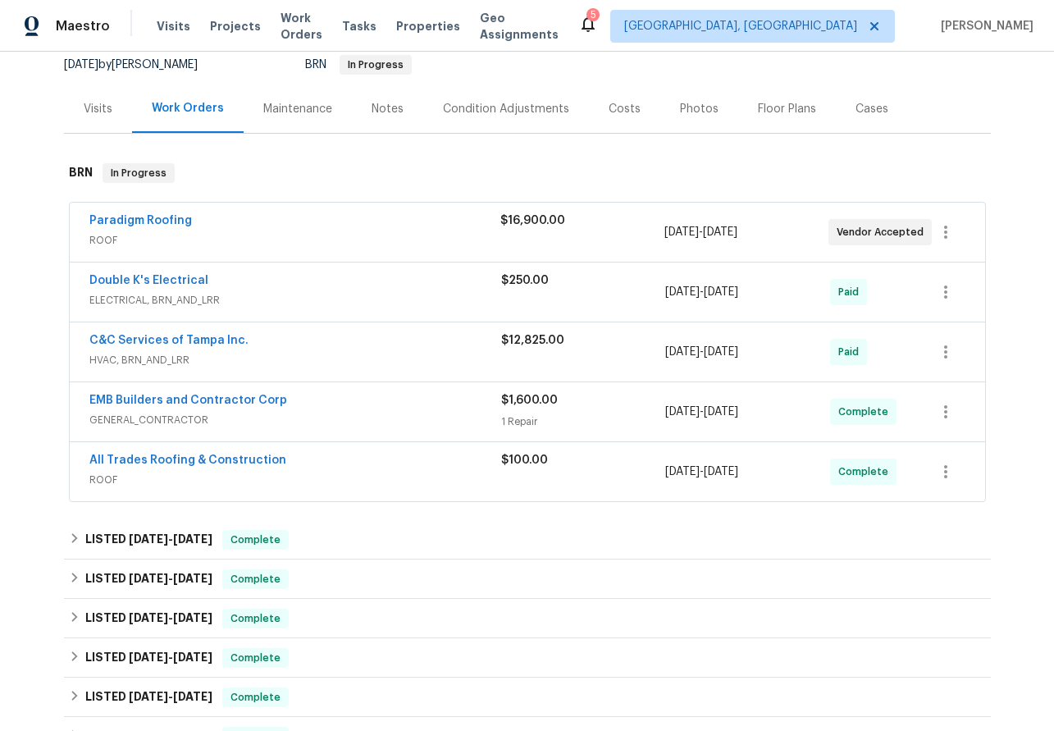
scroll to position [163, 0]
click at [142, 400] on link "EMB Builders and Contractor Corp" at bounding box center [188, 400] width 198 height 11
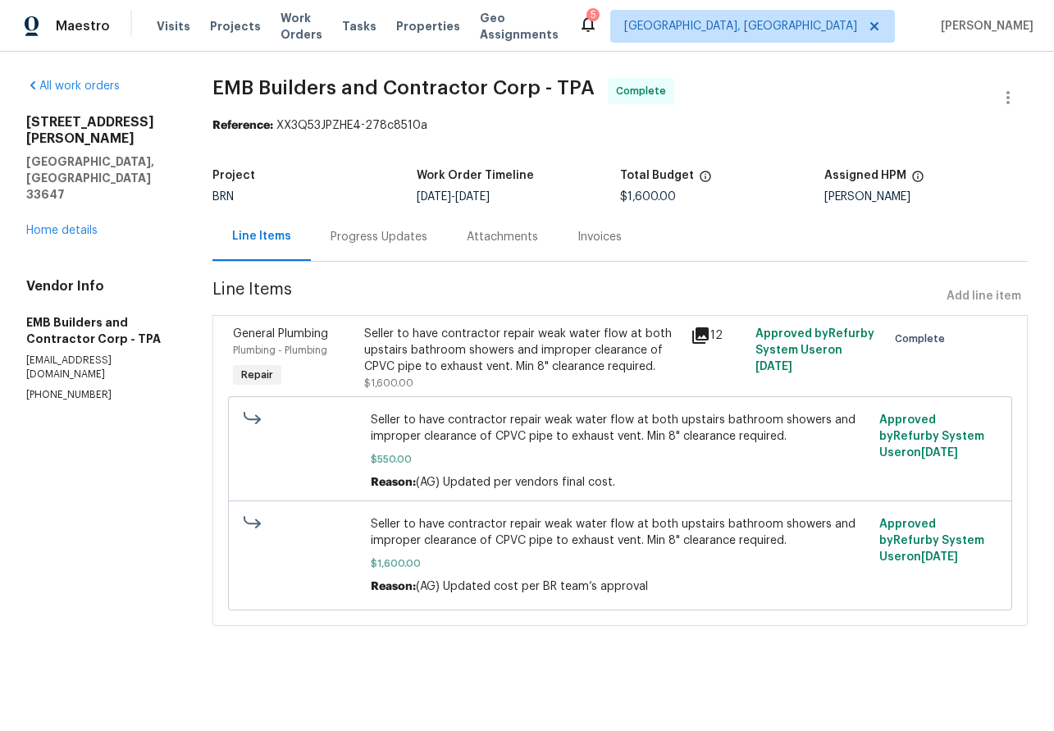
click at [692, 340] on icon at bounding box center [700, 335] width 16 height 16
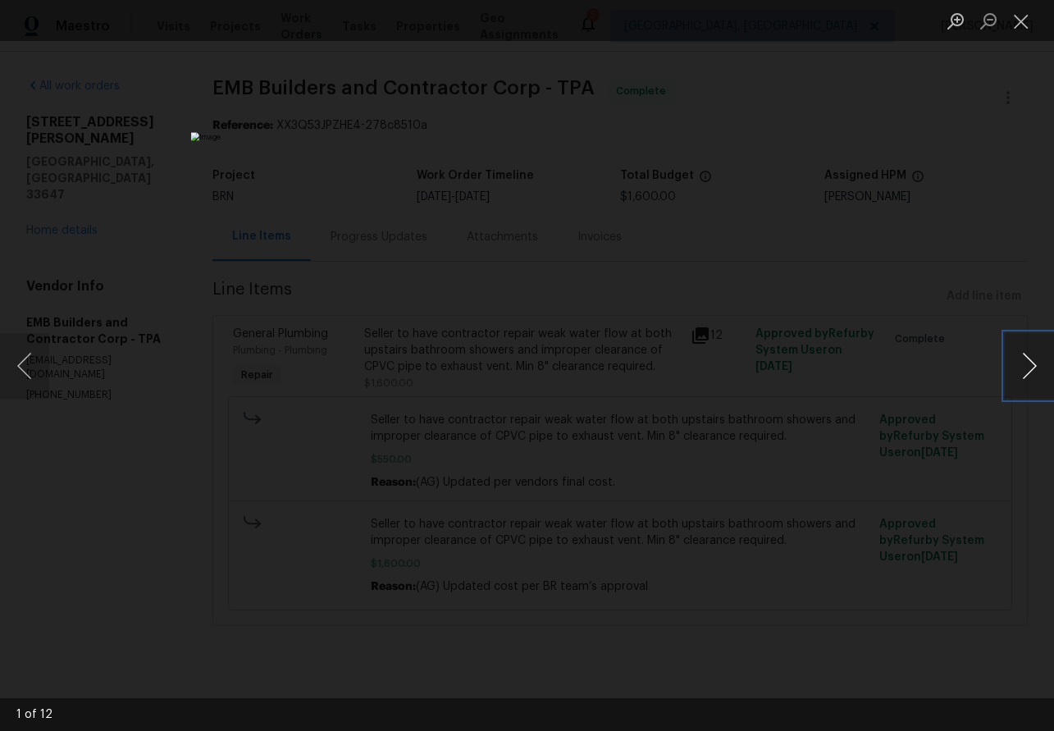
click at [1039, 372] on button "Next image" at bounding box center [1029, 366] width 49 height 66
click at [1026, 30] on button "Close lightbox" at bounding box center [1021, 21] width 33 height 29
